Goal: Information Seeking & Learning: Understand process/instructions

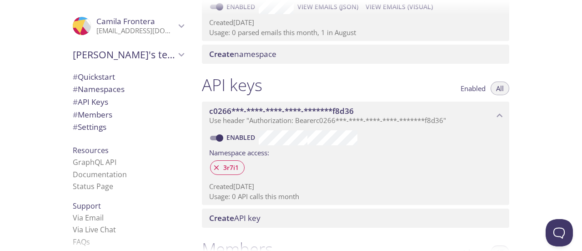
scroll to position [182, 0]
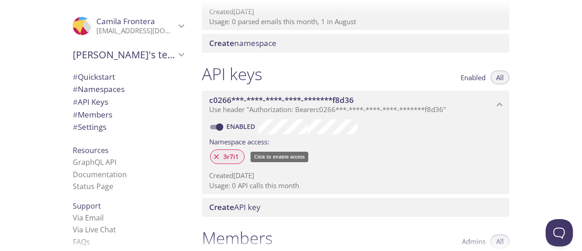
click at [219, 157] on span "3r7i1" at bounding box center [231, 156] width 26 height 8
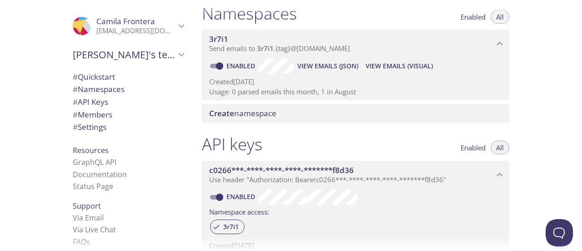
scroll to position [91, 0]
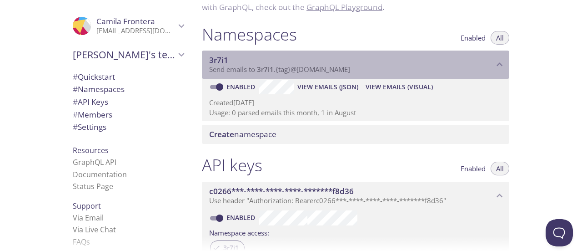
drag, startPoint x: 357, startPoint y: 68, endPoint x: 248, endPoint y: 70, distance: 108.7
click at [248, 70] on p "Send emails to 3r7i1 . {tag} @[DOMAIN_NAME]" at bounding box center [351, 69] width 285 height 9
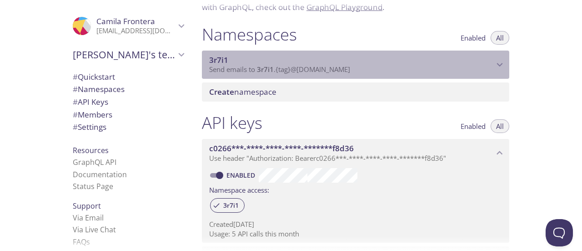
click at [273, 70] on span "3r7i1" at bounding box center [265, 69] width 17 height 9
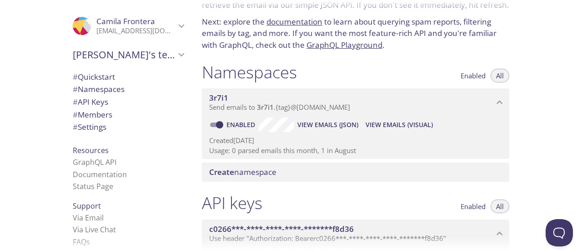
scroll to position [45, 0]
